Goal: Task Accomplishment & Management: Complete application form

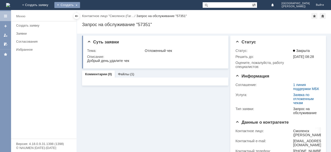
drag, startPoint x: 97, startPoint y: 4, endPoint x: 96, endPoint y: 7, distance: 3.1
click at [80, 5] on div "Создать" at bounding box center [67, 5] width 26 height 6
click at [94, 13] on link "Заявка" at bounding box center [74, 15] width 38 height 6
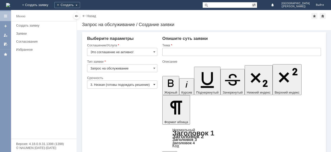
click at [155, 83] on span at bounding box center [154, 85] width 2 height 4
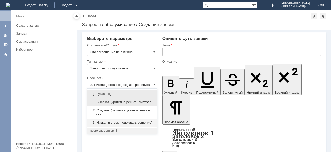
click at [106, 103] on span "1. Высокая (критично решить быстрее)" at bounding box center [122, 102] width 64 height 4
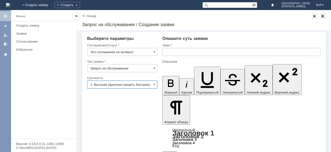
type input "1. Высокая (критично решить быстрее)"
click at [169, 50] on input "text" at bounding box center [241, 52] width 158 height 8
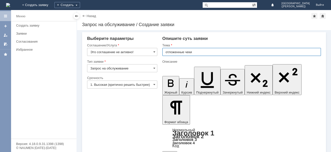
type input "отложенные чеки"
drag, startPoint x: 168, startPoint y: 1202, endPoint x: 174, endPoint y: 1202, distance: 6.3
